Goal: Understand process/instructions

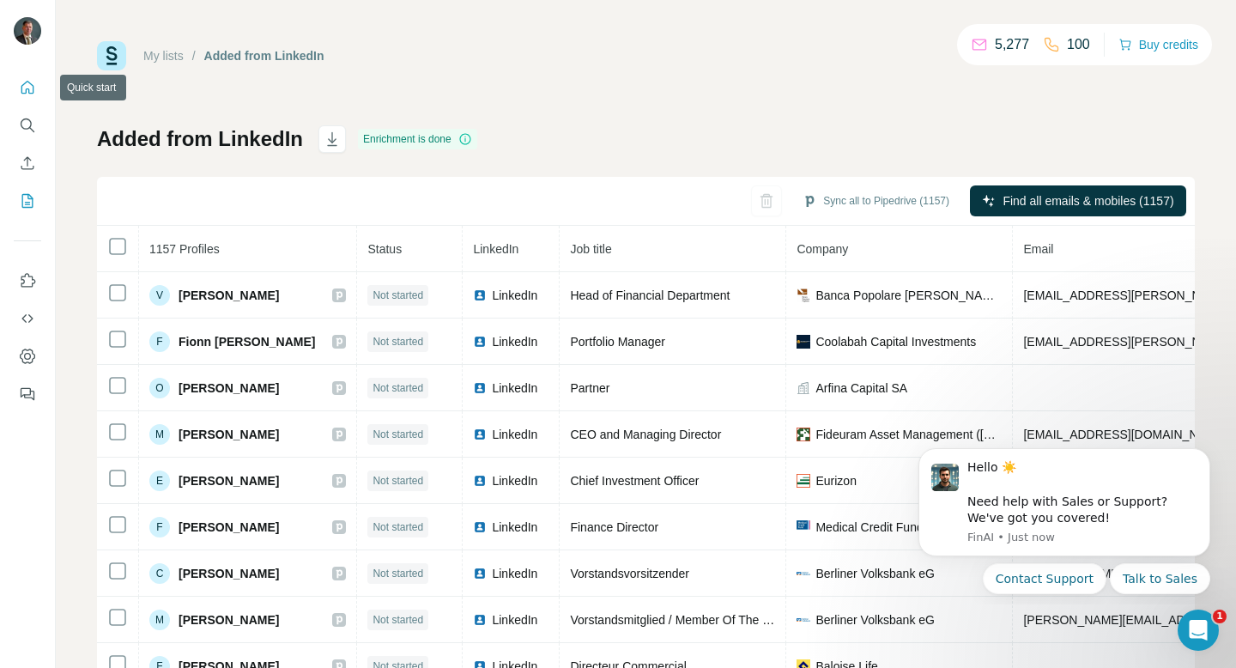
click at [27, 83] on icon "Quick start" at bounding box center [27, 87] width 17 height 17
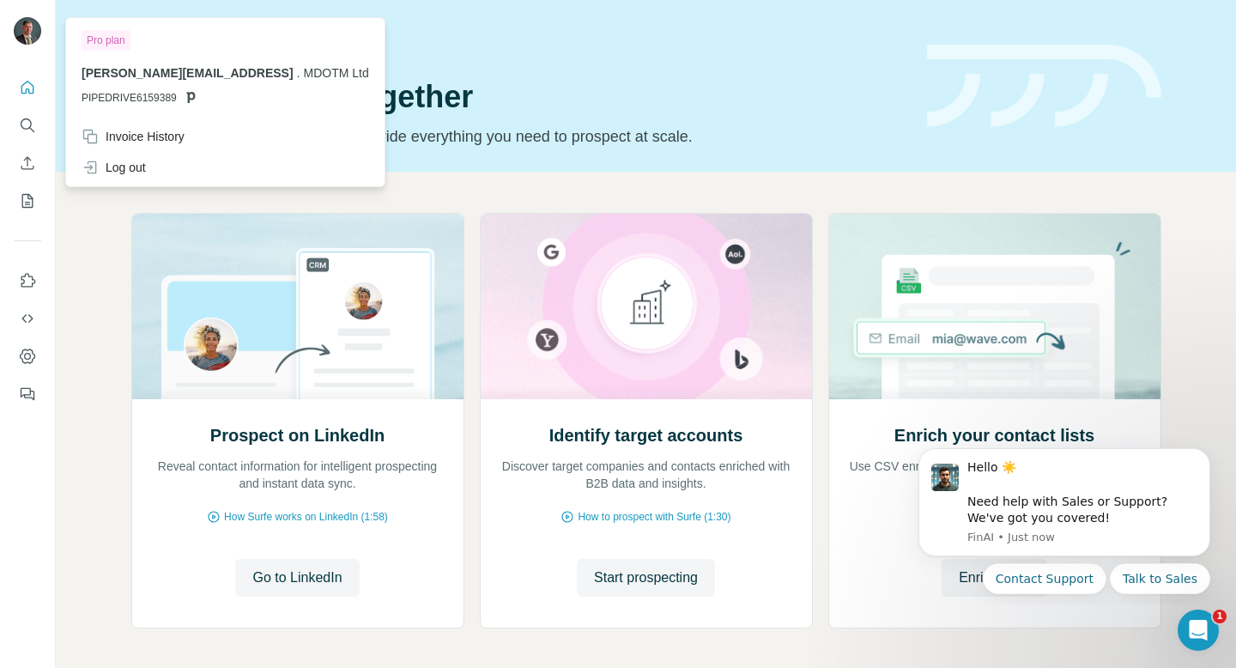
click at [29, 31] on img at bounding box center [27, 30] width 27 height 27
click at [33, 26] on img at bounding box center [27, 30] width 27 height 27
